Goal: Navigation & Orientation: Find specific page/section

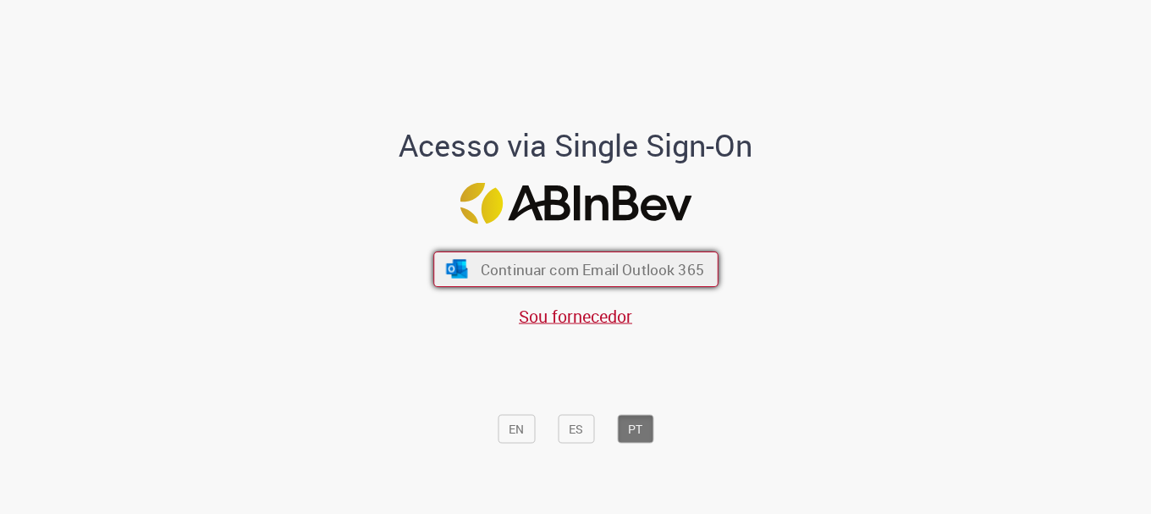
click at [639, 268] on span "Continuar com Email Outlook 365" at bounding box center [591, 269] width 223 height 19
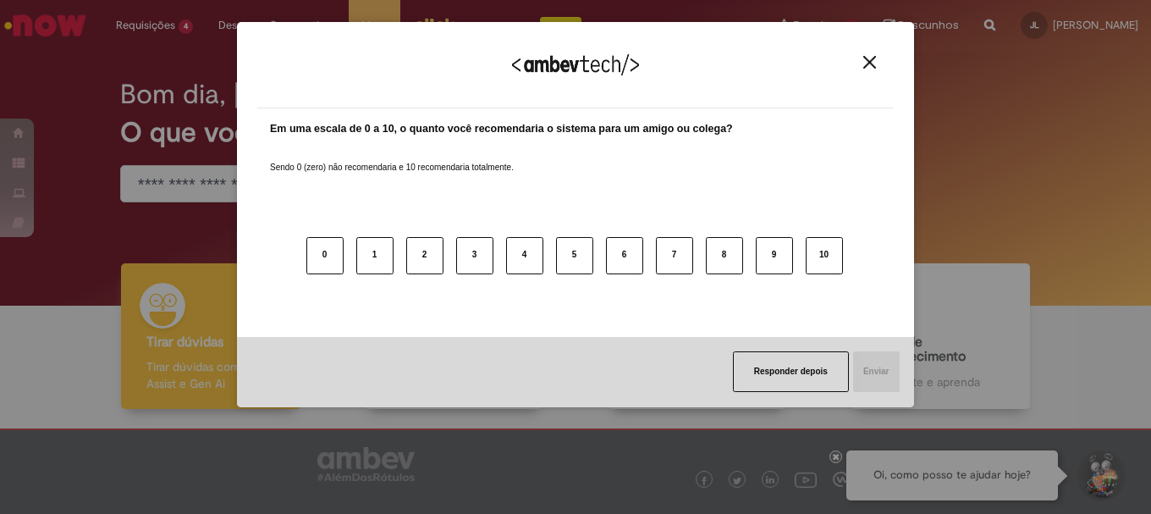
click at [873, 67] on img "Close" at bounding box center [869, 62] width 13 height 13
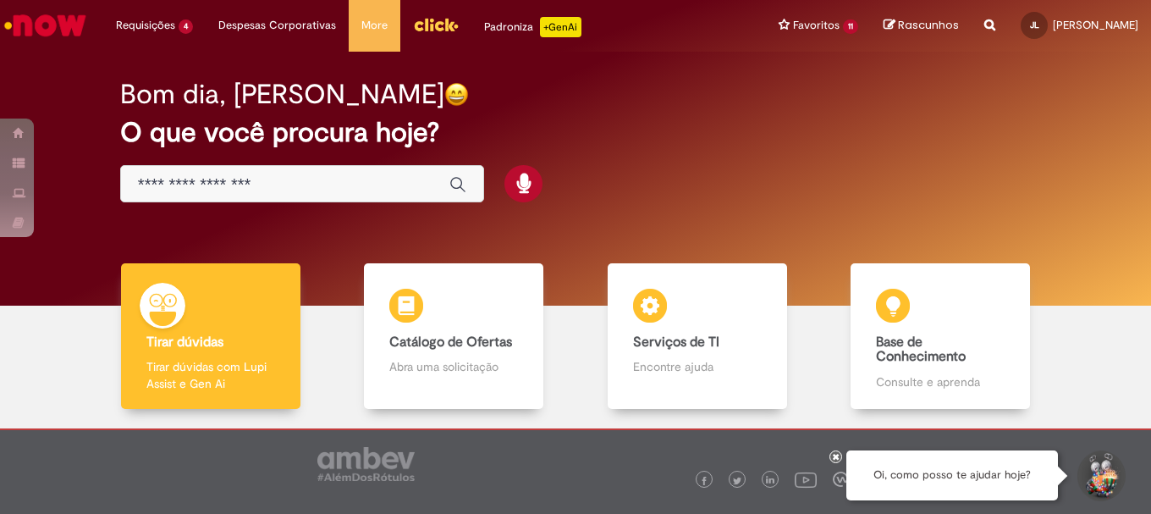
click at [428, 29] on img "Menu Cabeçalho" at bounding box center [436, 24] width 46 height 25
